Goal: Task Accomplishment & Management: Manage account settings

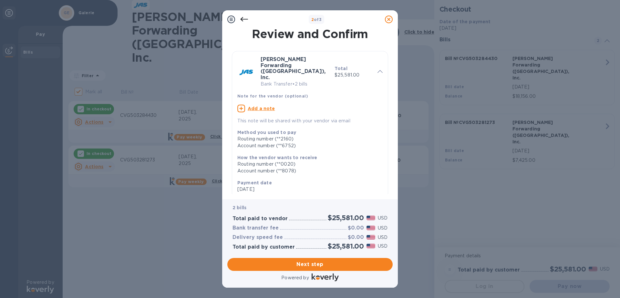
click at [243, 19] on icon at bounding box center [244, 19] width 8 height 5
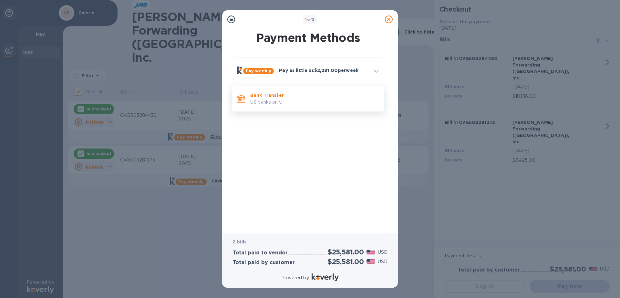
click at [280, 102] on p "US banks only." at bounding box center [314, 102] width 128 height 7
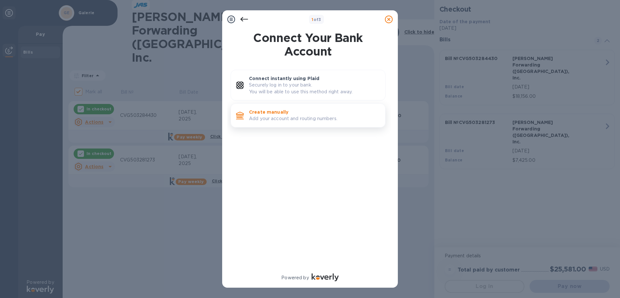
click at [286, 119] on p "Add your account and routing numbers." at bounding box center [314, 118] width 131 height 7
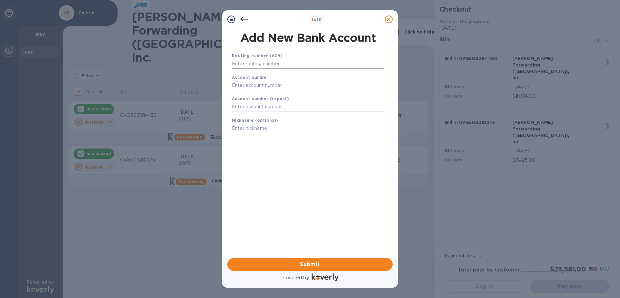
click at [281, 62] on input "text" at bounding box center [308, 64] width 152 height 10
type input "042102160"
click at [253, 93] on input "text" at bounding box center [308, 93] width 152 height 10
type input "376752"
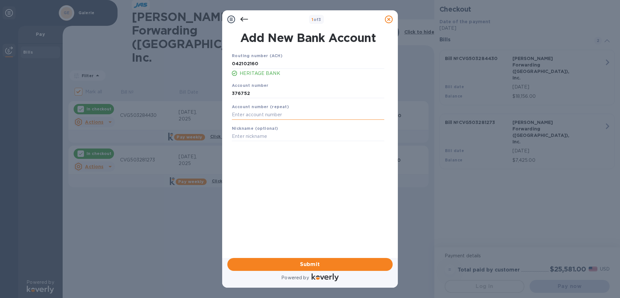
click at [259, 119] on input "text" at bounding box center [308, 115] width 152 height 10
type input "376752"
click at [324, 265] on span "Submit" at bounding box center [309, 265] width 155 height 8
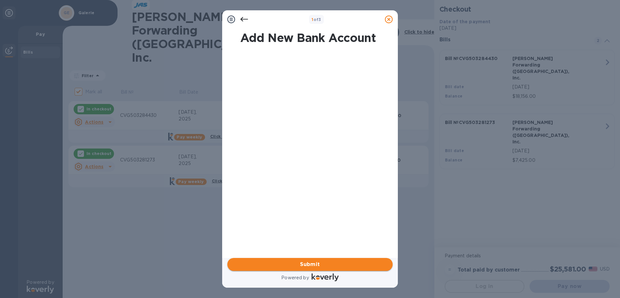
click at [307, 267] on span "Submit" at bounding box center [309, 265] width 155 height 8
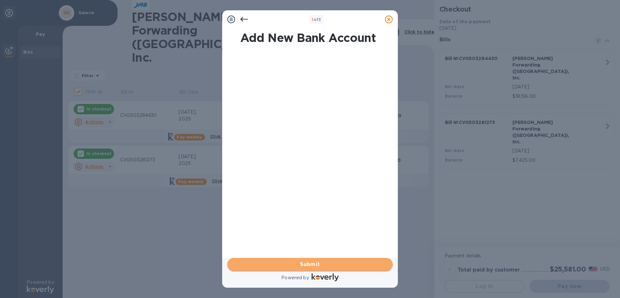
click at [319, 265] on span "Submit" at bounding box center [309, 265] width 155 height 8
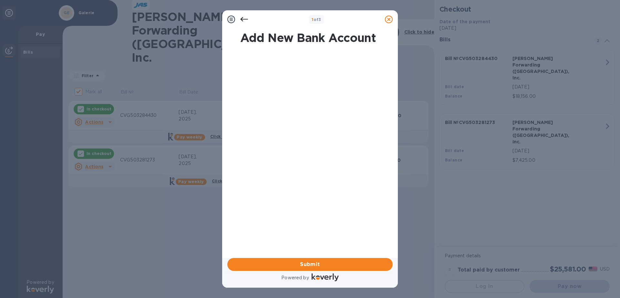
click at [389, 19] on icon at bounding box center [389, 19] width 8 height 8
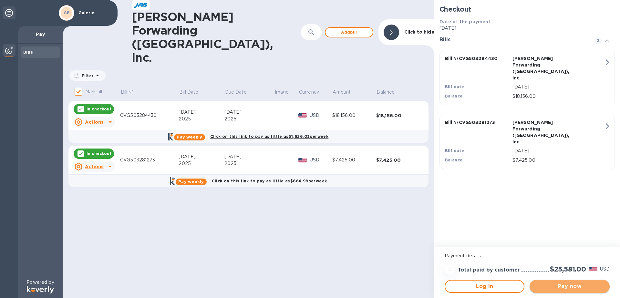
click at [569, 289] on span "Pay now" at bounding box center [570, 286] width 70 height 8
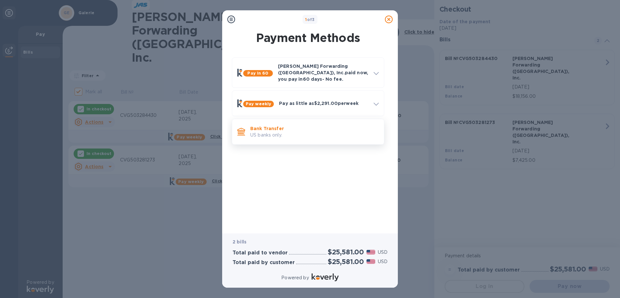
click at [272, 132] on p "US banks only." at bounding box center [314, 135] width 128 height 7
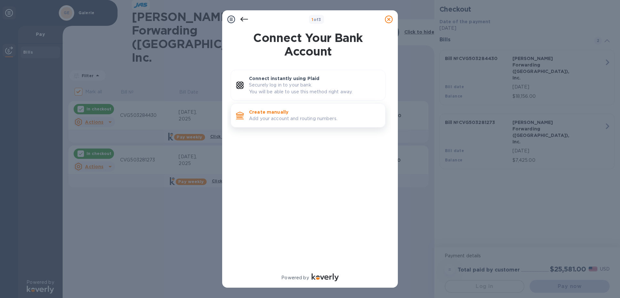
click at [276, 118] on p "Add your account and routing numbers." at bounding box center [314, 118] width 131 height 7
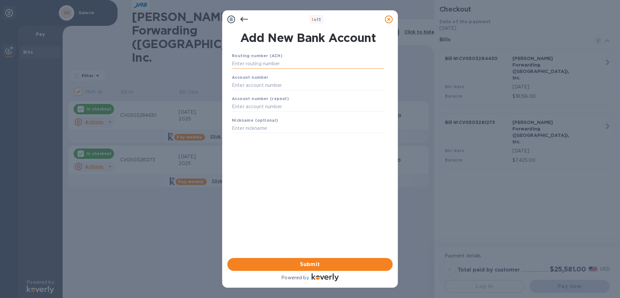
click at [267, 64] on input "text" at bounding box center [308, 64] width 152 height 10
type input "042102160"
click at [238, 92] on input "text" at bounding box center [308, 93] width 152 height 10
type input "376752"
click at [243, 117] on input "text" at bounding box center [308, 115] width 152 height 10
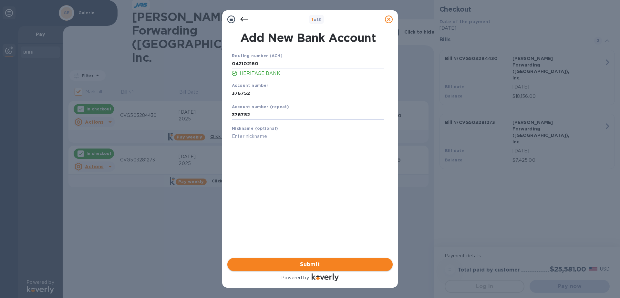
type input "376752"
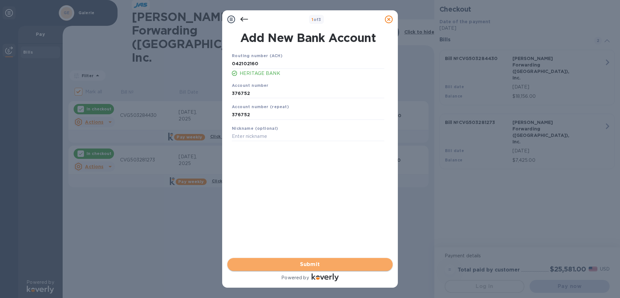
click at [315, 264] on span "Submit" at bounding box center [309, 265] width 155 height 8
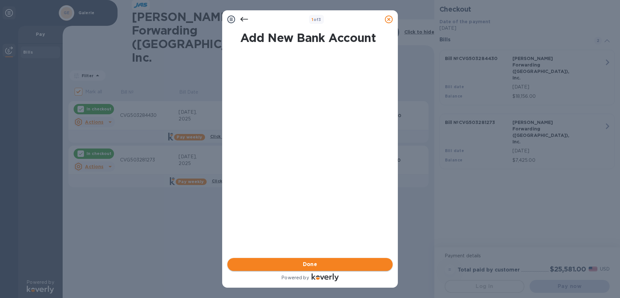
click at [315, 264] on span "Done" at bounding box center [310, 265] width 15 height 8
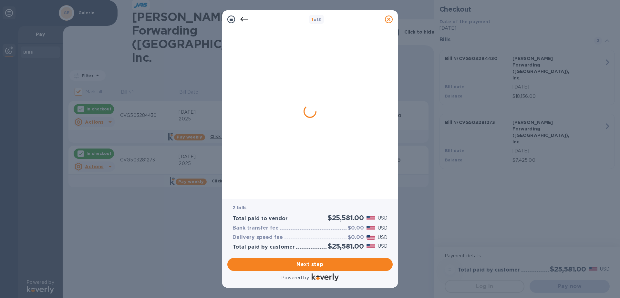
click at [388, 19] on icon at bounding box center [389, 19] width 8 height 8
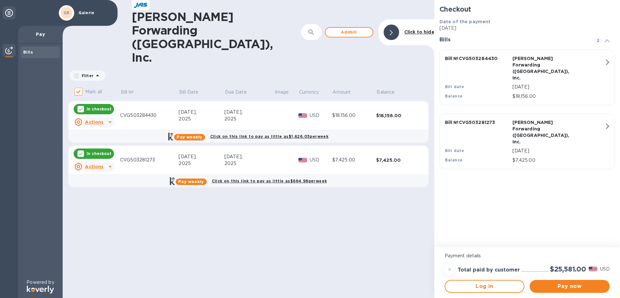
click at [98, 119] on u "Actions" at bounding box center [94, 121] width 18 height 5
click at [106, 126] on b "Delete" at bounding box center [100, 126] width 16 height 5
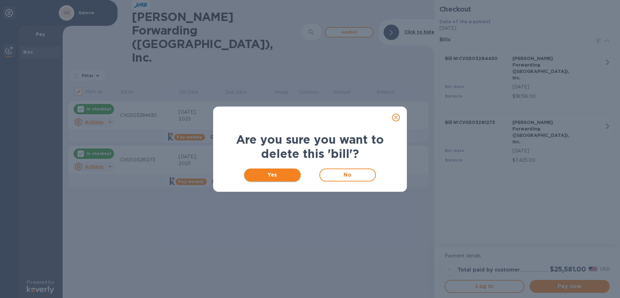
click at [285, 175] on span "Yes" at bounding box center [272, 175] width 46 height 8
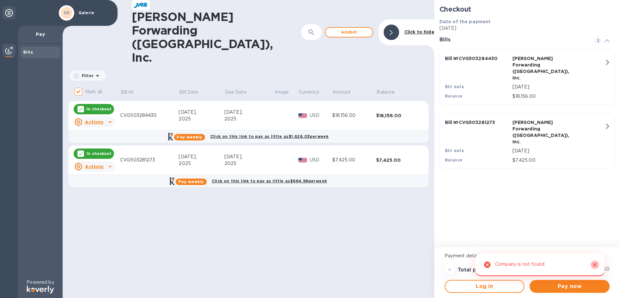
click at [592, 264] on icon "Close" at bounding box center [594, 265] width 6 height 6
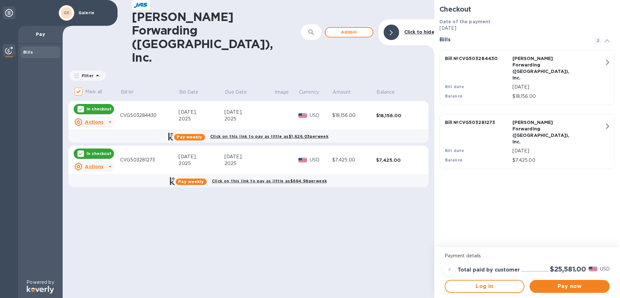
click at [88, 119] on u "Actions" at bounding box center [94, 121] width 18 height 5
click at [98, 125] on b "Delete" at bounding box center [100, 126] width 16 height 5
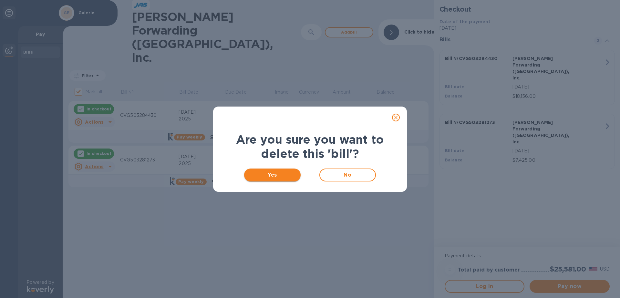
click at [280, 175] on span "Yes" at bounding box center [272, 175] width 46 height 8
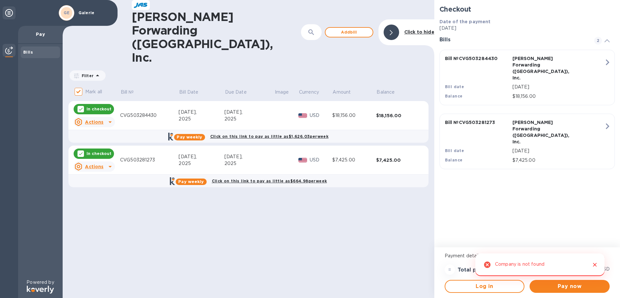
click at [93, 164] on u "Actions" at bounding box center [94, 166] width 18 height 5
click at [101, 171] on b "Delete" at bounding box center [100, 170] width 16 height 5
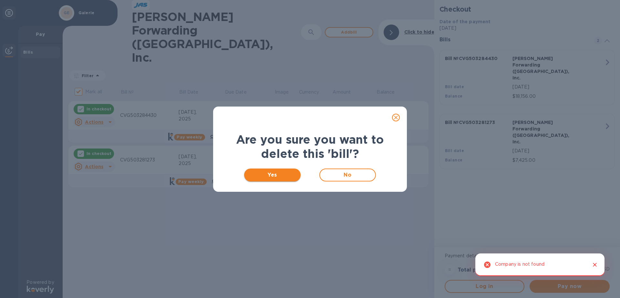
click at [271, 171] on span "Yes" at bounding box center [272, 175] width 46 height 8
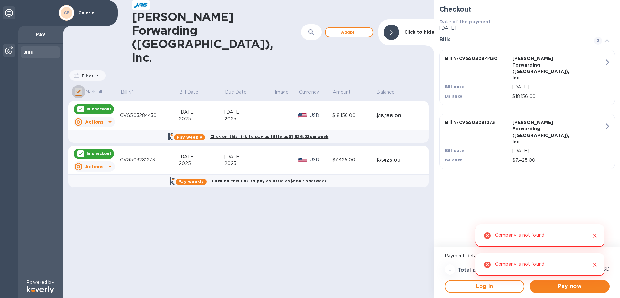
click at [78, 85] on input "Mark all" at bounding box center [79, 92] width 14 height 14
checkbox input "false"
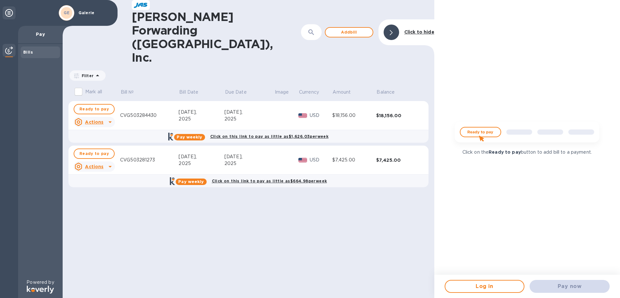
click at [330, 165] on div "[PERSON_NAME] Forwarding ([GEOGRAPHIC_DATA]), Inc. ​ Add [PERSON_NAME] to hide …" at bounding box center [249, 149] width 372 height 298
